Goal: Task Accomplishment & Management: Manage account settings

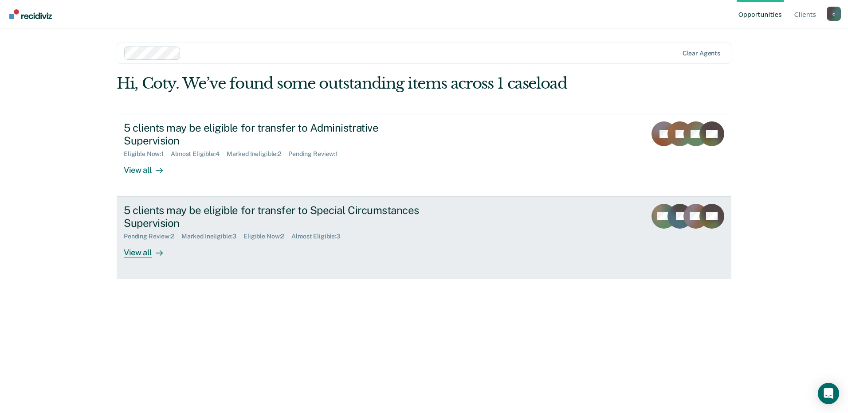
click at [468, 233] on link "5 clients may be eligible for transfer to Special Circumstances Supervision Pen…" at bounding box center [424, 238] width 615 height 82
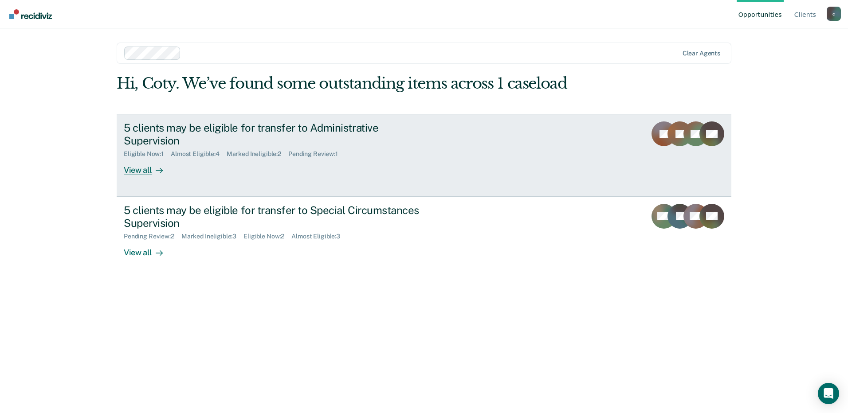
click at [273, 166] on div "5 clients may be eligible for transfer to Administrative Supervision Eligible N…" at bounding box center [290, 148] width 333 height 54
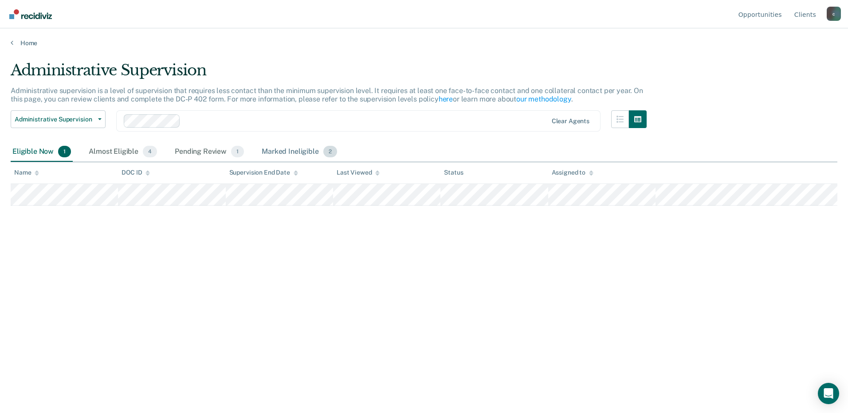
click at [294, 155] on div "Marked Ineligible 2" at bounding box center [299, 152] width 79 height 20
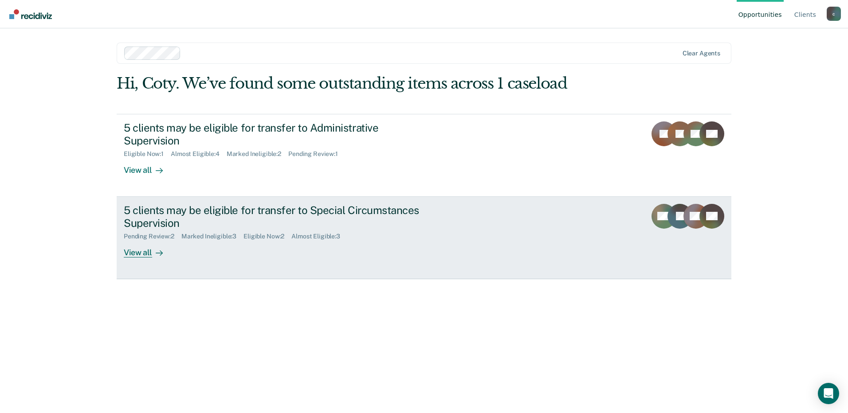
click at [287, 247] on div "5 clients may be eligible for transfer to Special Circumstances Supervision Pen…" at bounding box center [290, 231] width 333 height 54
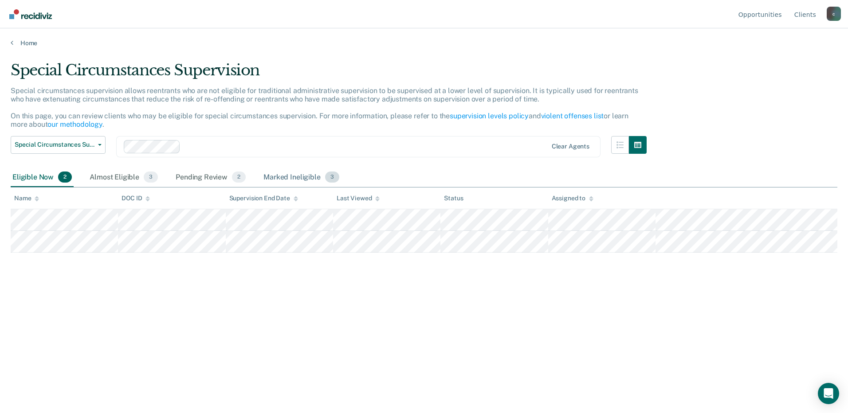
click at [307, 176] on div "Marked Ineligible 3" at bounding box center [301, 178] width 79 height 20
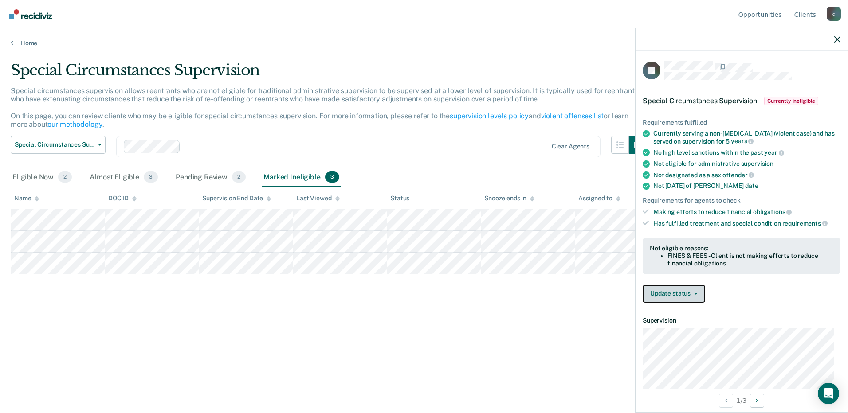
click at [697, 294] on button "Update status" at bounding box center [673, 294] width 63 height 18
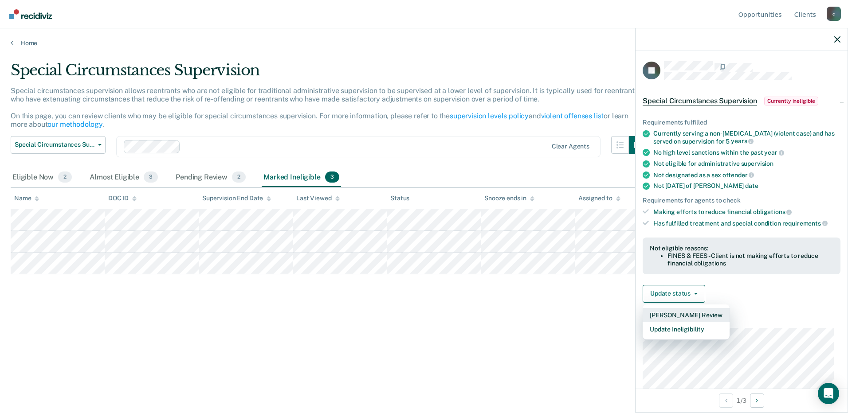
click at [698, 315] on button "[PERSON_NAME] Review" at bounding box center [685, 315] width 87 height 14
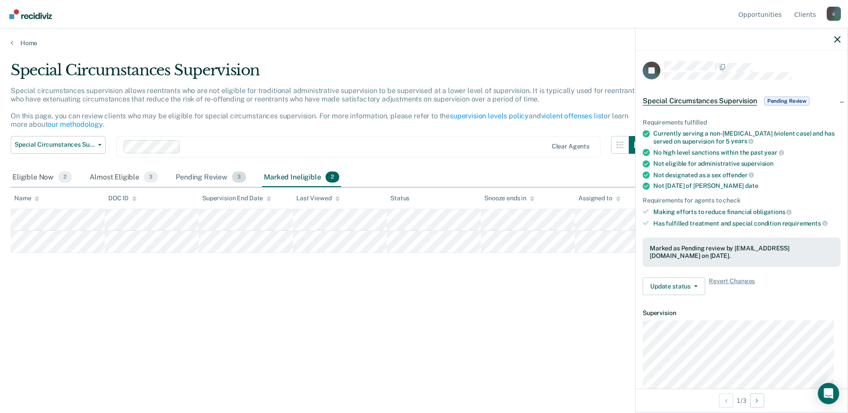
click at [200, 181] on div "Pending Review 3" at bounding box center [211, 178] width 74 height 20
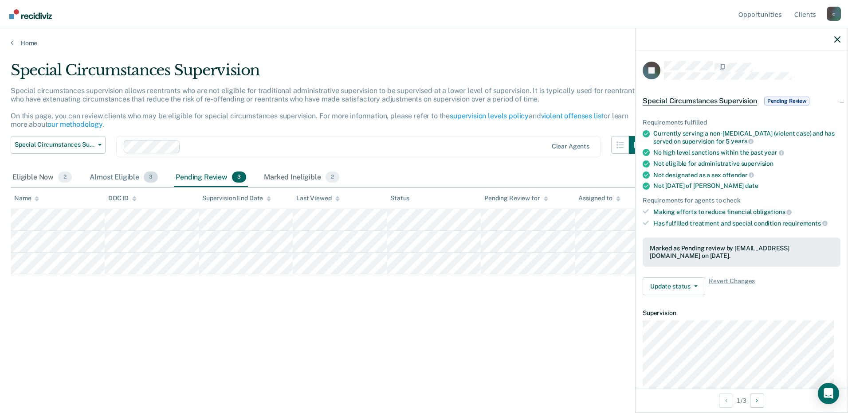
click at [118, 180] on div "Almost Eligible 3" at bounding box center [124, 178] width 72 height 20
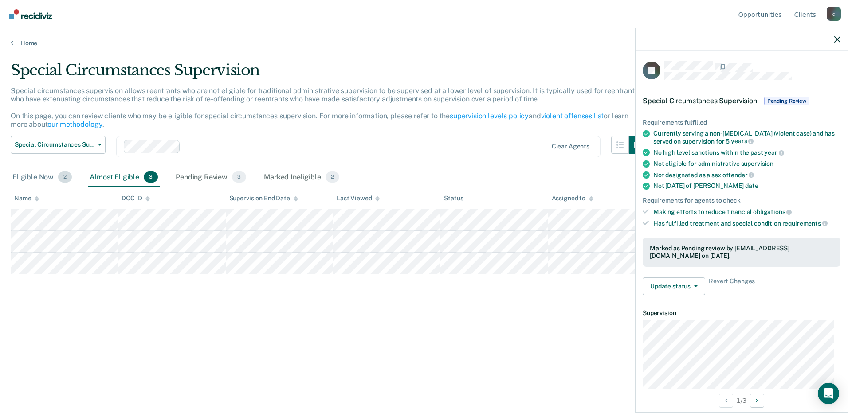
click at [35, 175] on div "Eligible Now 2" at bounding box center [42, 178] width 63 height 20
